Goal: Transaction & Acquisition: Purchase product/service

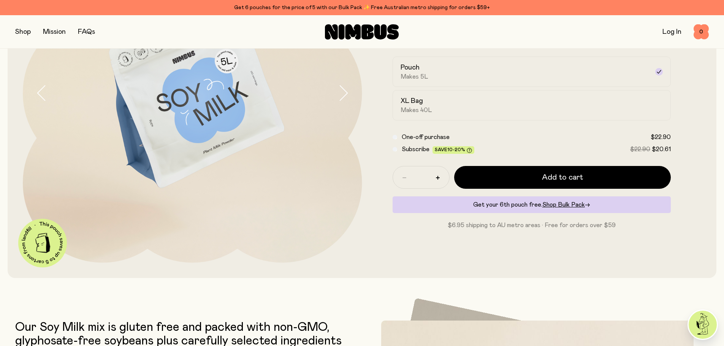
scroll to position [152, 0]
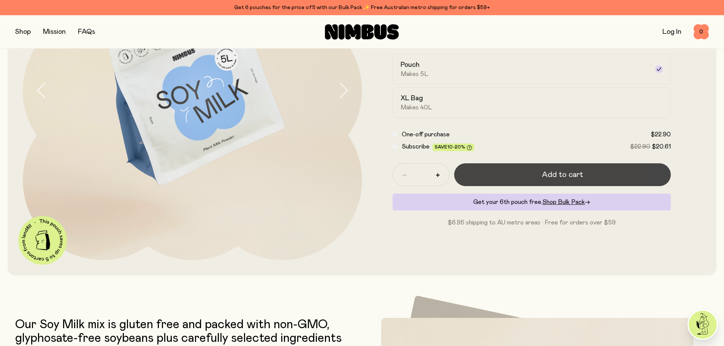
click at [600, 170] on button "Add to cart" at bounding box center [562, 174] width 217 height 23
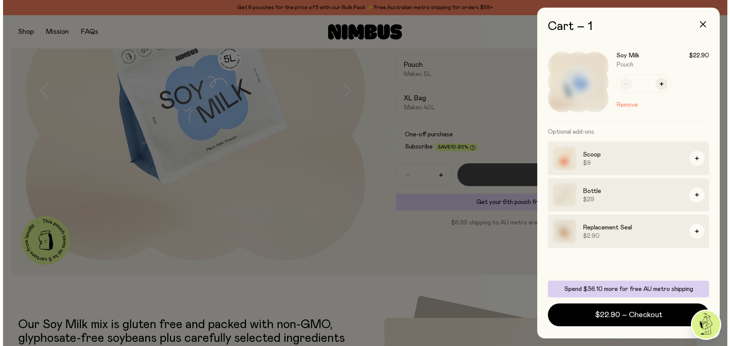
scroll to position [0, 0]
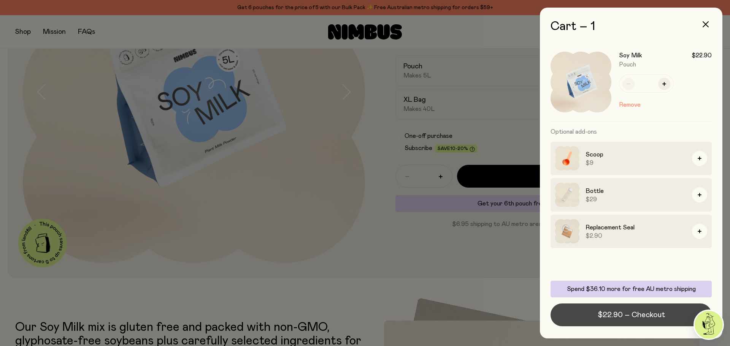
click at [617, 316] on span "$22.90 – Checkout" at bounding box center [631, 315] width 67 height 11
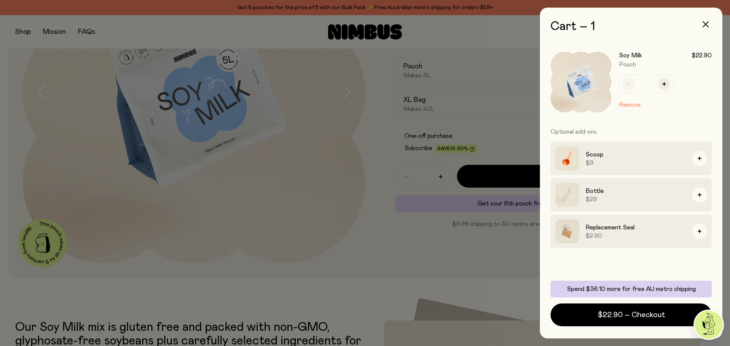
click at [305, 225] on div at bounding box center [365, 173] width 730 height 346
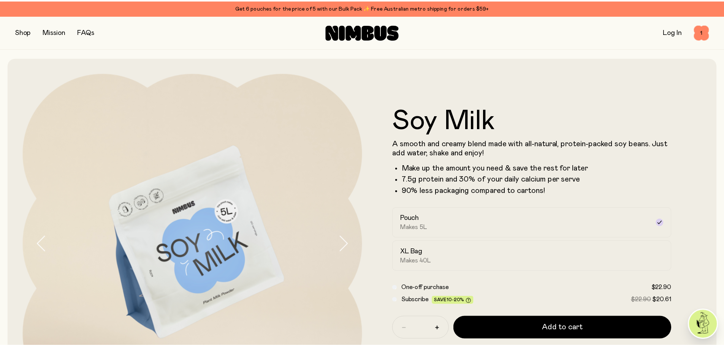
scroll to position [152, 0]
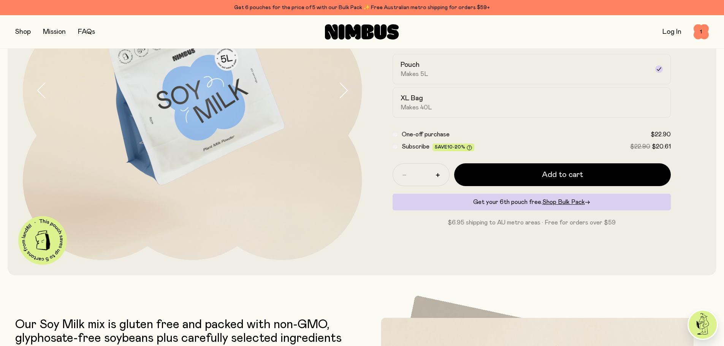
click at [26, 32] on button "button" at bounding box center [23, 32] width 16 height 11
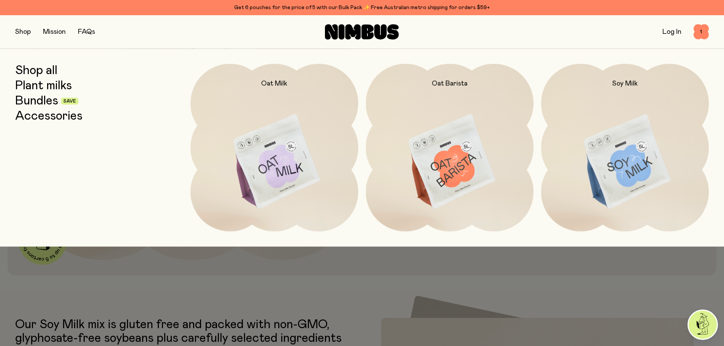
click at [44, 116] on link "Accessories" at bounding box center [48, 117] width 67 height 14
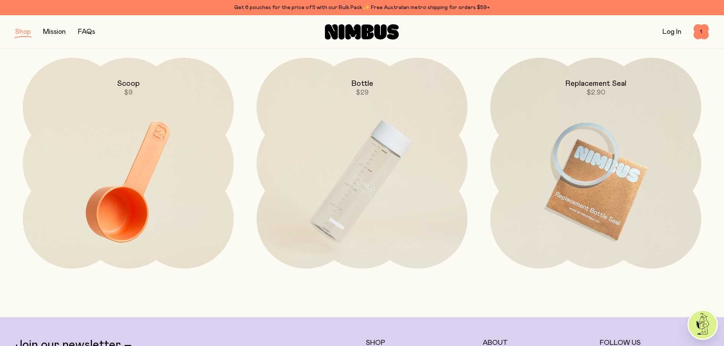
scroll to position [114, 0]
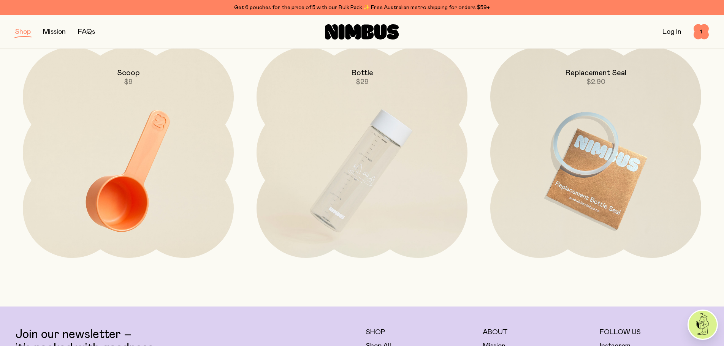
click at [389, 130] on img at bounding box center [362, 171] width 211 height 248
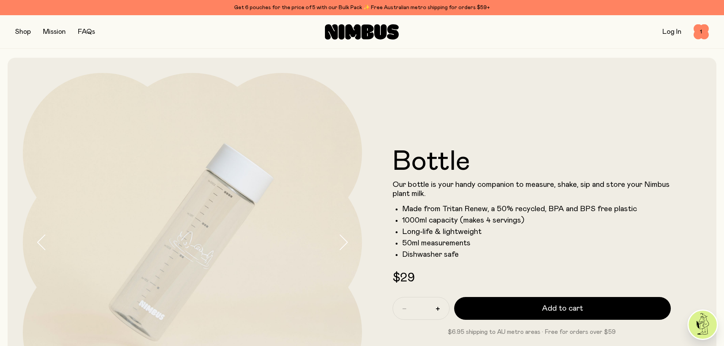
click at [19, 40] on div "Shop Mission FAQs Log In 1 1" at bounding box center [362, 31] width 694 height 33
click at [19, 33] on button "button" at bounding box center [23, 32] width 16 height 11
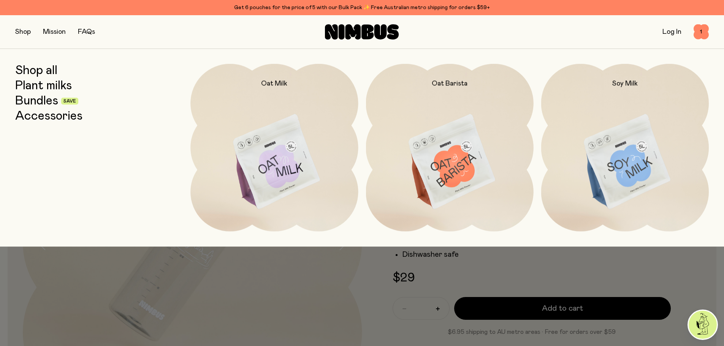
click at [598, 179] on img at bounding box center [625, 162] width 168 height 197
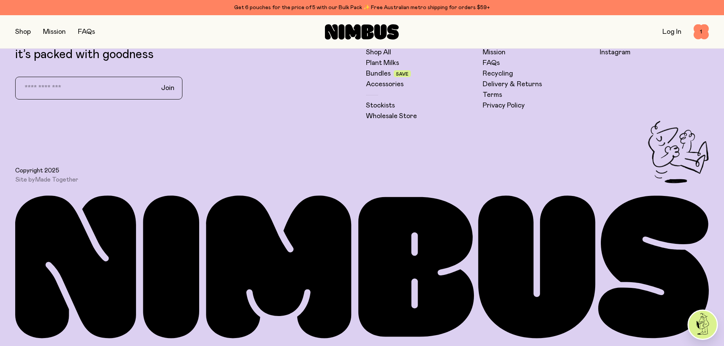
scroll to position [2238, 0]
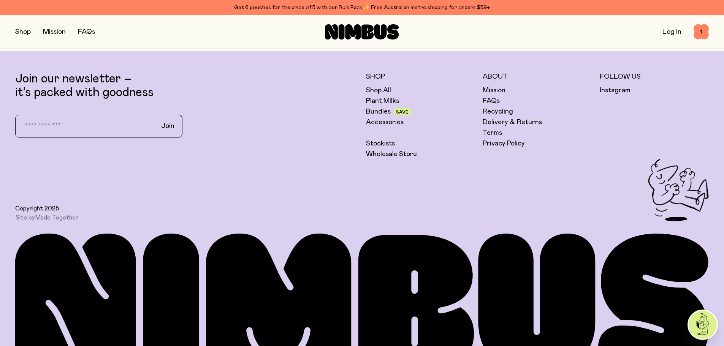
click at [473, 97] on div "Shop All Plant Milks Bundles Save Accessories Stockists Wholesale Store" at bounding box center [421, 122] width 110 height 73
click at [484, 100] on link "FAQs" at bounding box center [491, 101] width 17 height 9
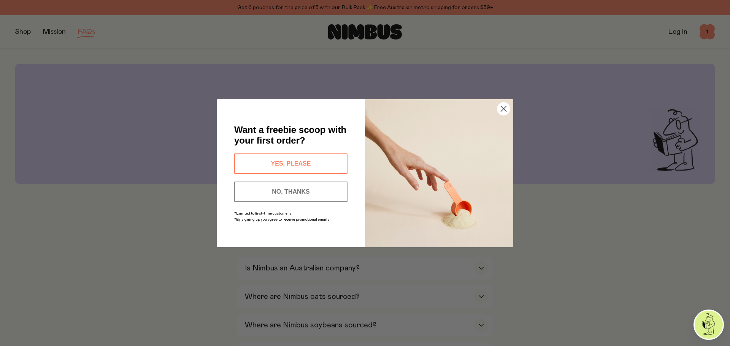
click at [499, 108] on circle "Close dialog" at bounding box center [503, 108] width 13 height 13
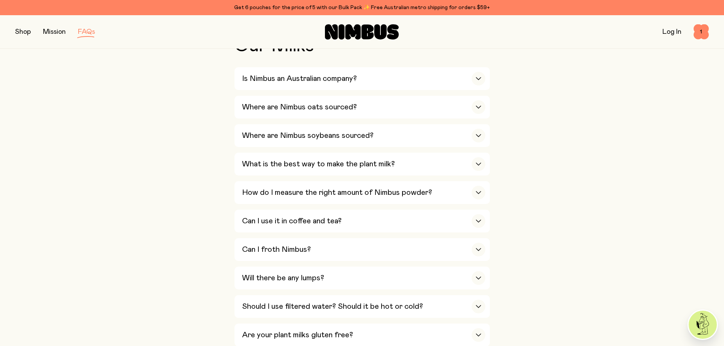
scroll to position [190, 0]
click at [368, 219] on div "Can I use it in coffee and tea?" at bounding box center [363, 220] width 243 height 23
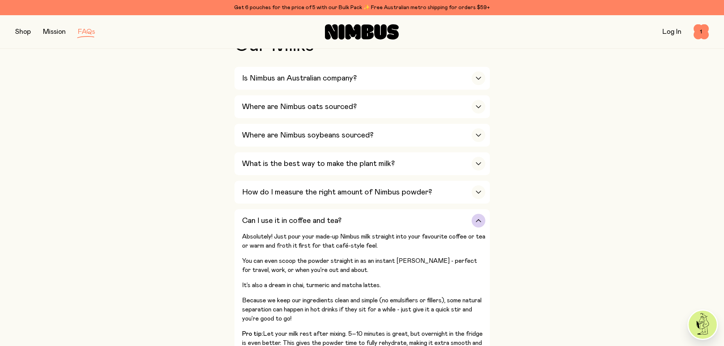
click at [368, 219] on div "Can I use it in coffee and tea?" at bounding box center [363, 220] width 243 height 23
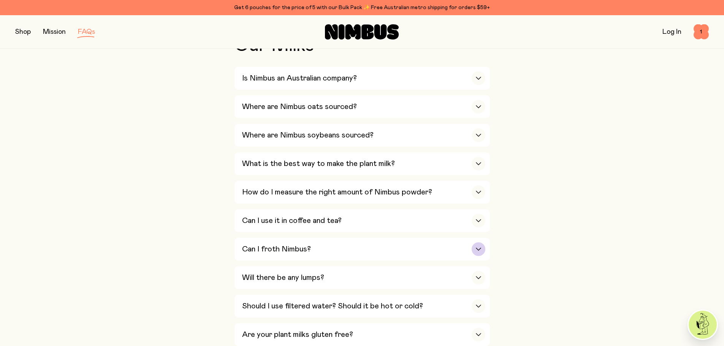
click at [357, 241] on div "Can I froth Nimbus?" at bounding box center [363, 249] width 243 height 23
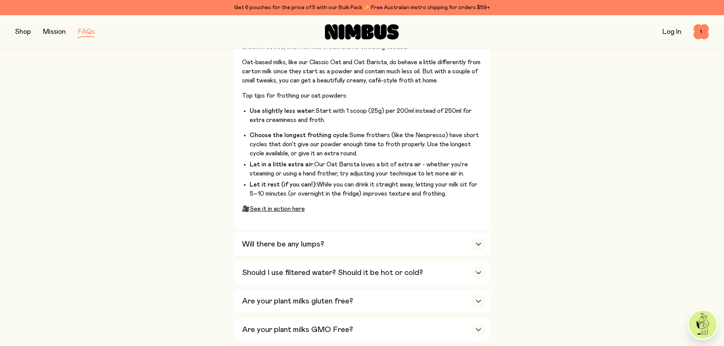
scroll to position [532, 0]
